Goal: Find specific page/section: Find specific page/section

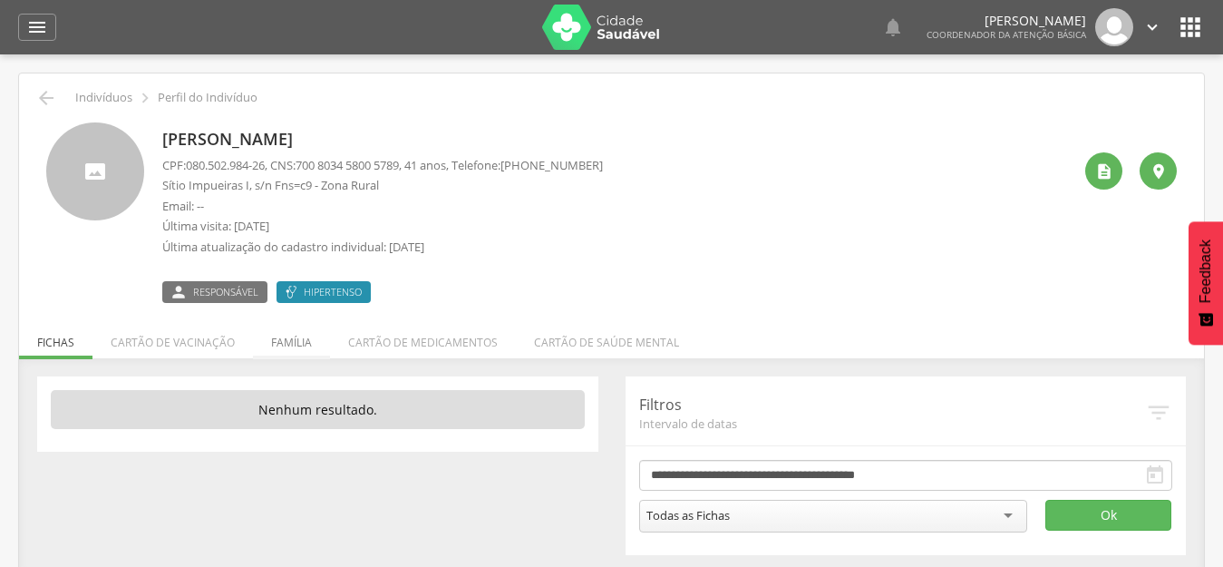
click at [309, 338] on li "Família" at bounding box center [291, 337] width 77 height 43
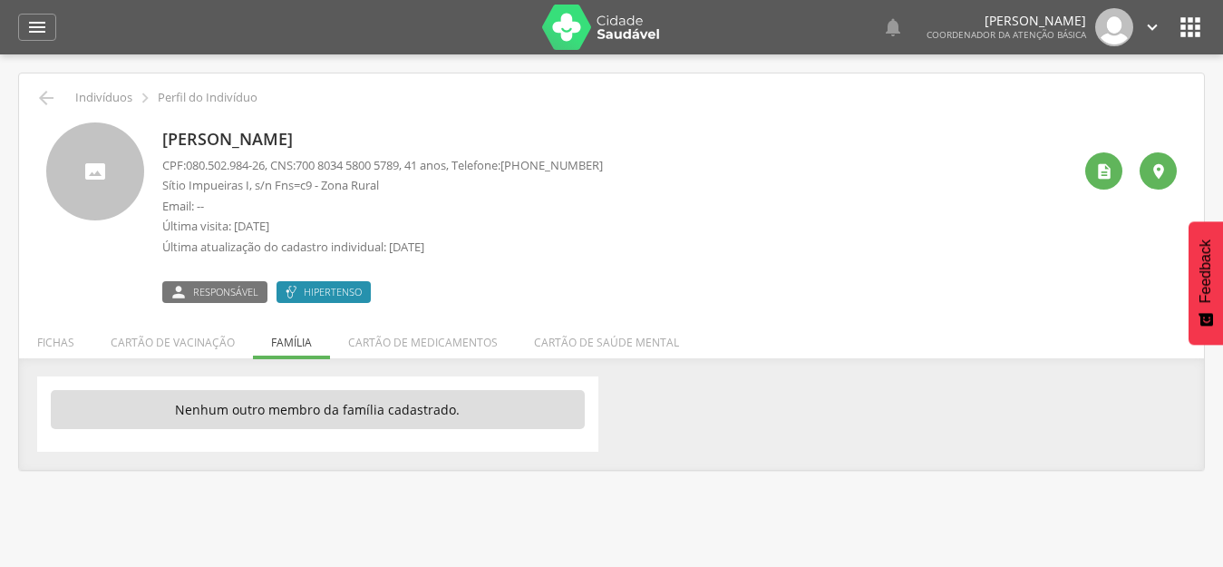
click at [873, 309] on div " Indivíduos  Perfil do Indivíduo Maria da Conceicao Ferreira Bezerra CPF: 080…" at bounding box center [611, 271] width 1185 height 396
click at [111, 187] on div at bounding box center [95, 171] width 98 height 98
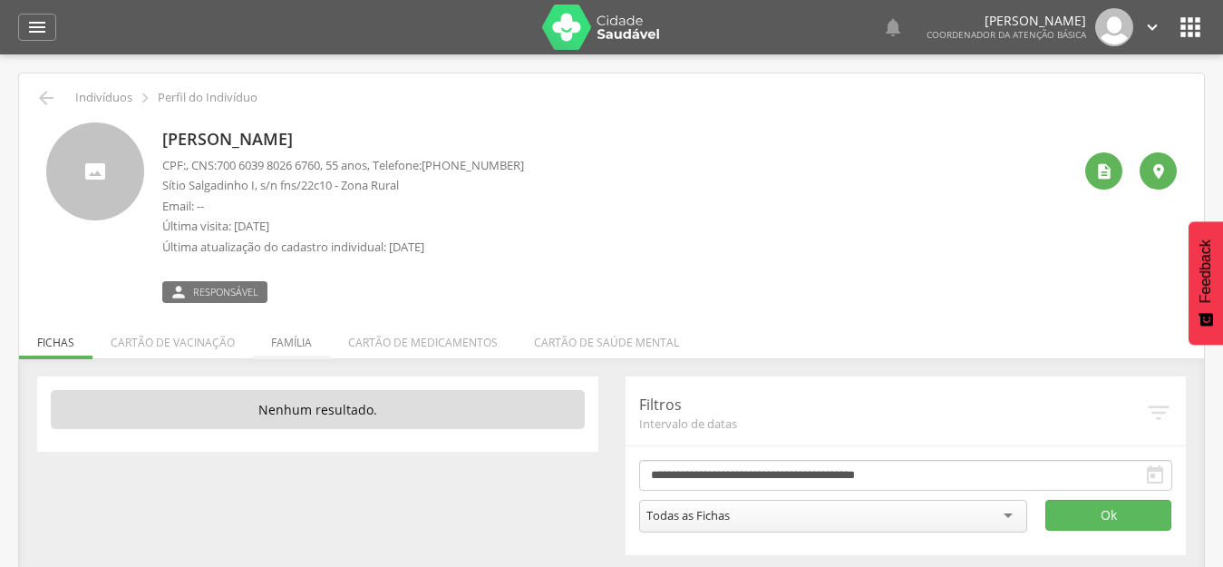
click at [274, 341] on li "Família" at bounding box center [291, 337] width 77 height 43
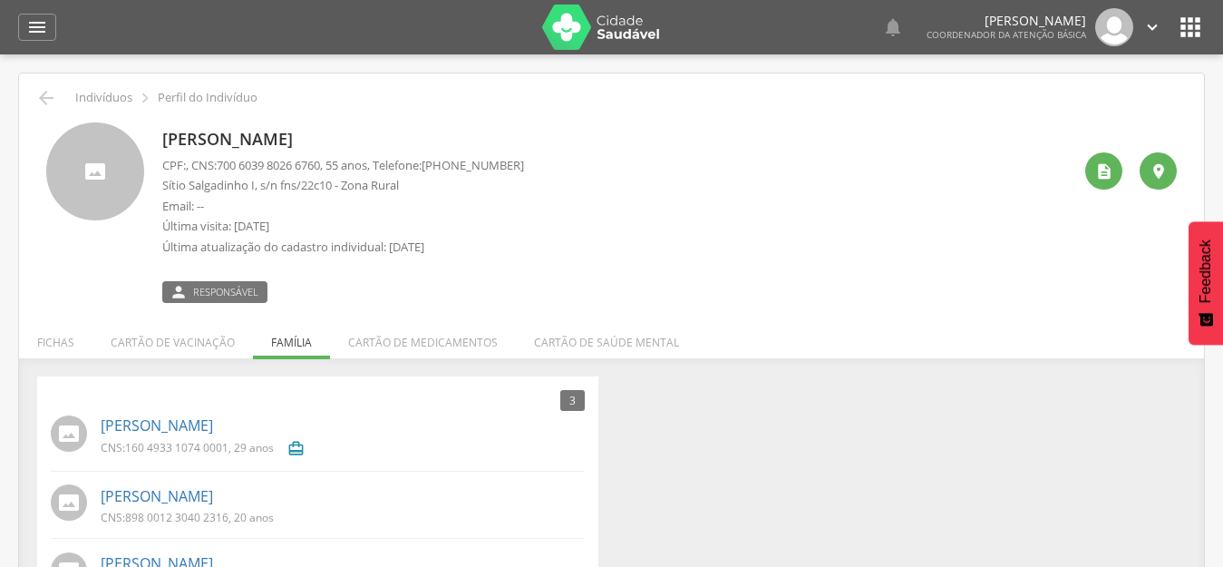
click at [630, 254] on div "Jose Bonifacio Bezerra da Silva CPF: , CNS: 700 6039 8026 6760 , 55 anos, Telef…" at bounding box center [616, 212] width 909 height 180
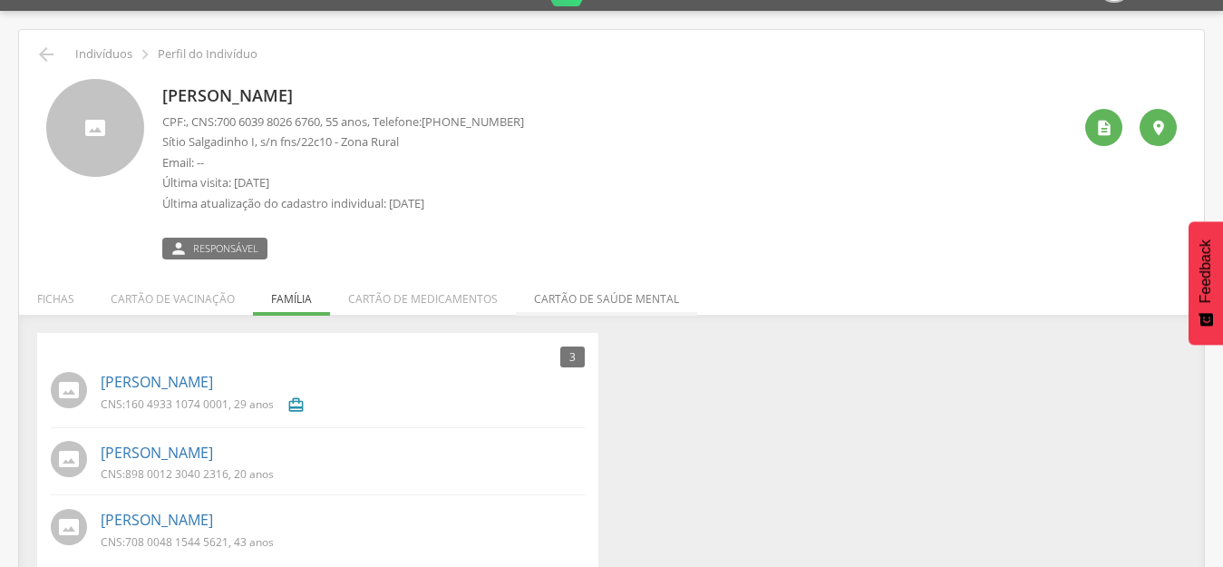
scroll to position [67, 0]
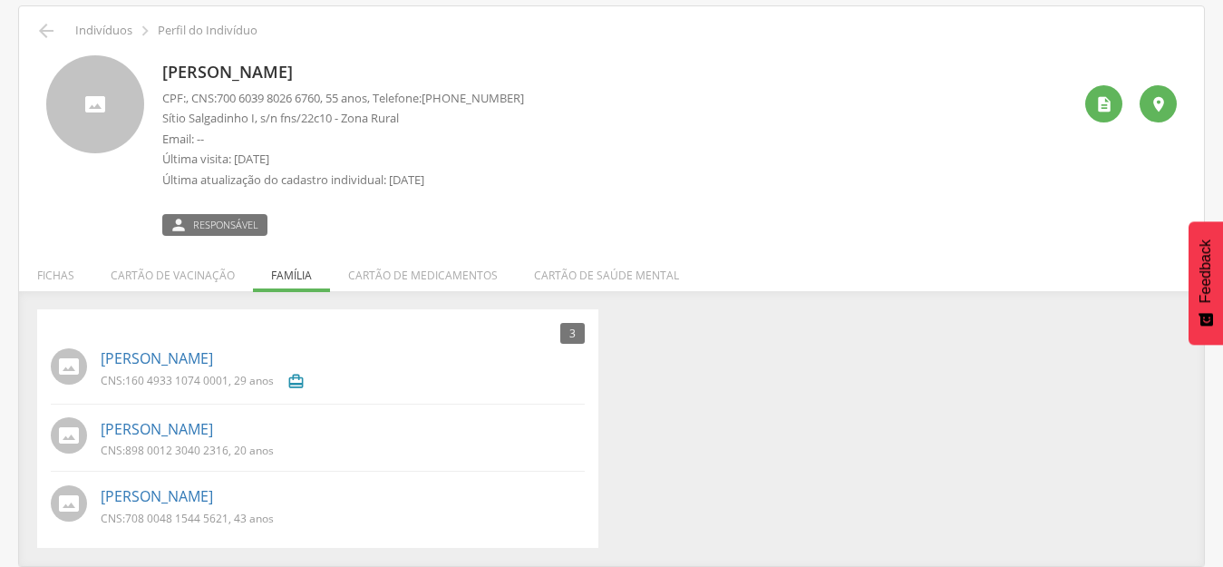
click at [690, 372] on div "3 Nenhum outro membro da família cadastrado. Jose Robiel Bezerra de Melo CNS: 1…" at bounding box center [612, 428] width 1176 height 239
click at [902, 170] on div "Jose Bonifacio Bezerra da Silva CPF: , CNS: 700 6039 8026 6760 , 55 anos, Telef…" at bounding box center [616, 145] width 909 height 180
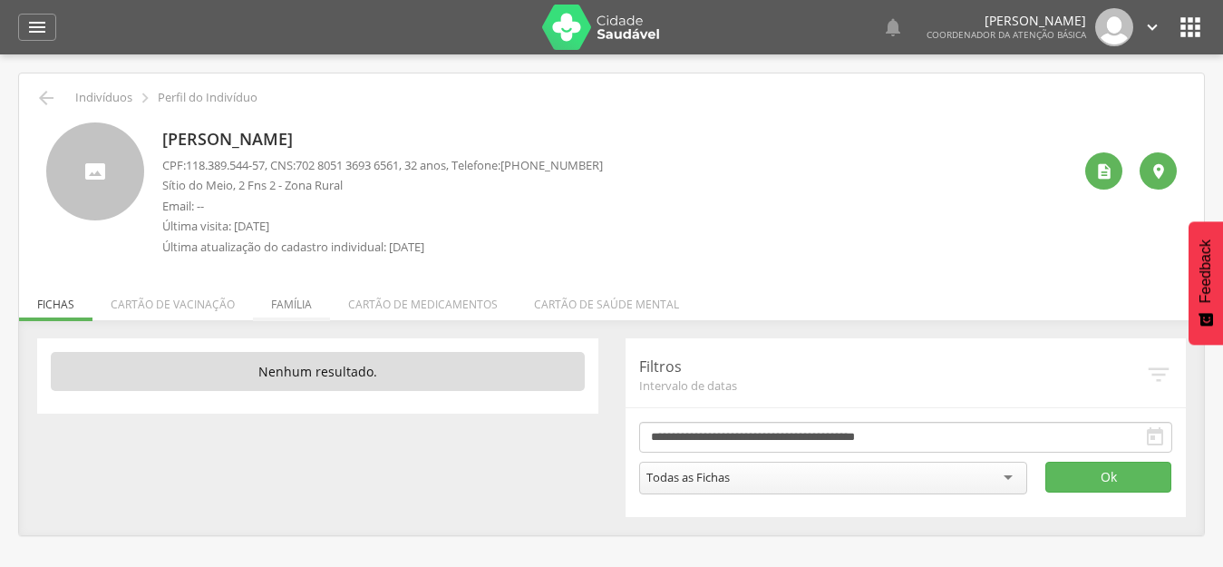
click at [291, 302] on li "Família" at bounding box center [291, 299] width 77 height 43
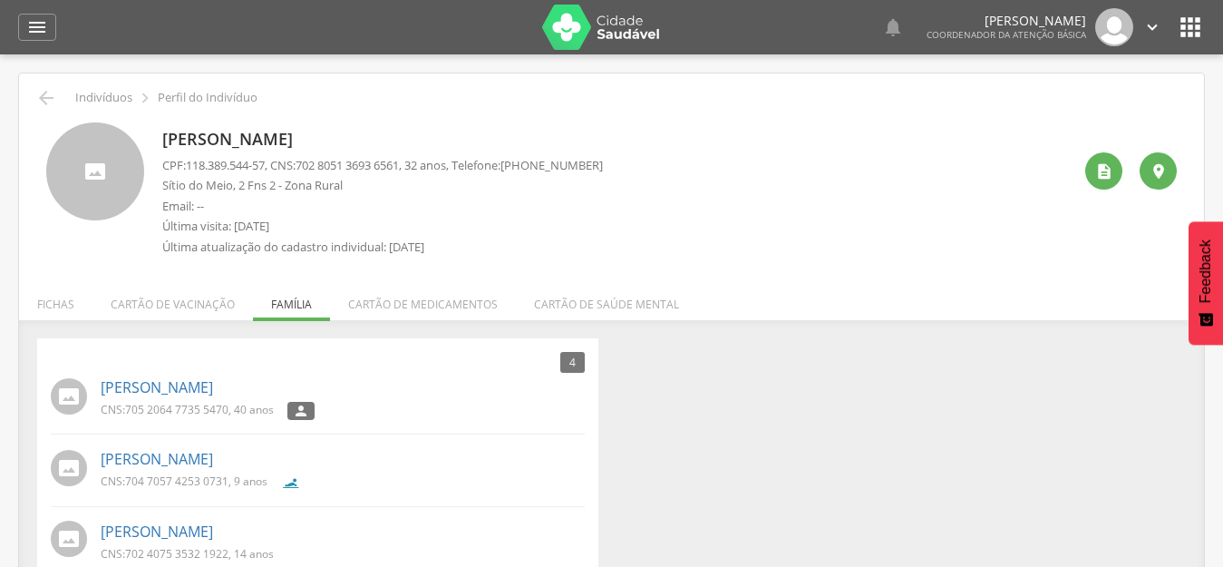
click at [714, 276] on div " Indivíduos  Perfil do Indivíduo [PERSON_NAME] CPF: 118.389.544-57 , CNS: [PH…" at bounding box center [611, 373] width 1185 height 600
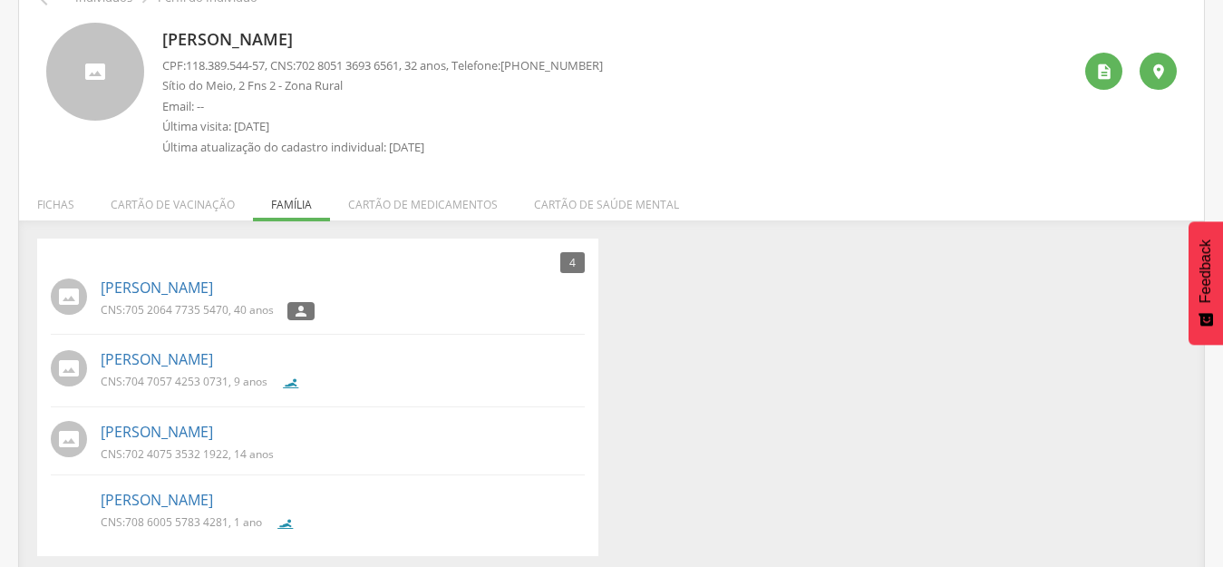
scroll to position [108, 0]
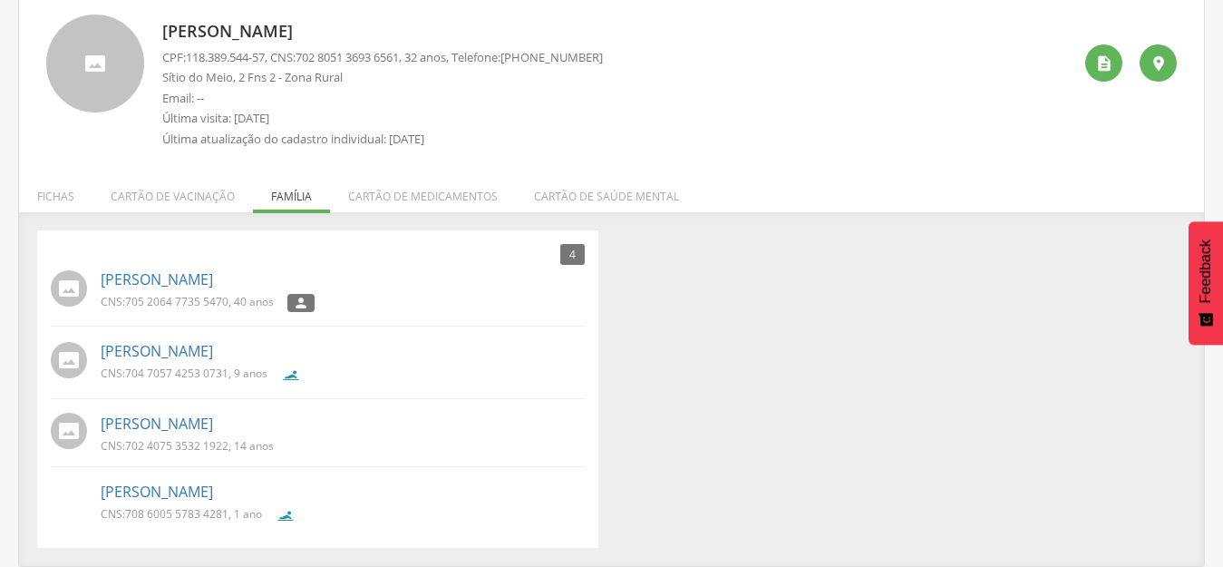
click at [828, 365] on div "4 Nenhum outro membro da família cadastrado. [PERSON_NAME] CNS: 705 2064 7735 5…" at bounding box center [612, 388] width 1176 height 317
